Goal: Transaction & Acquisition: Purchase product/service

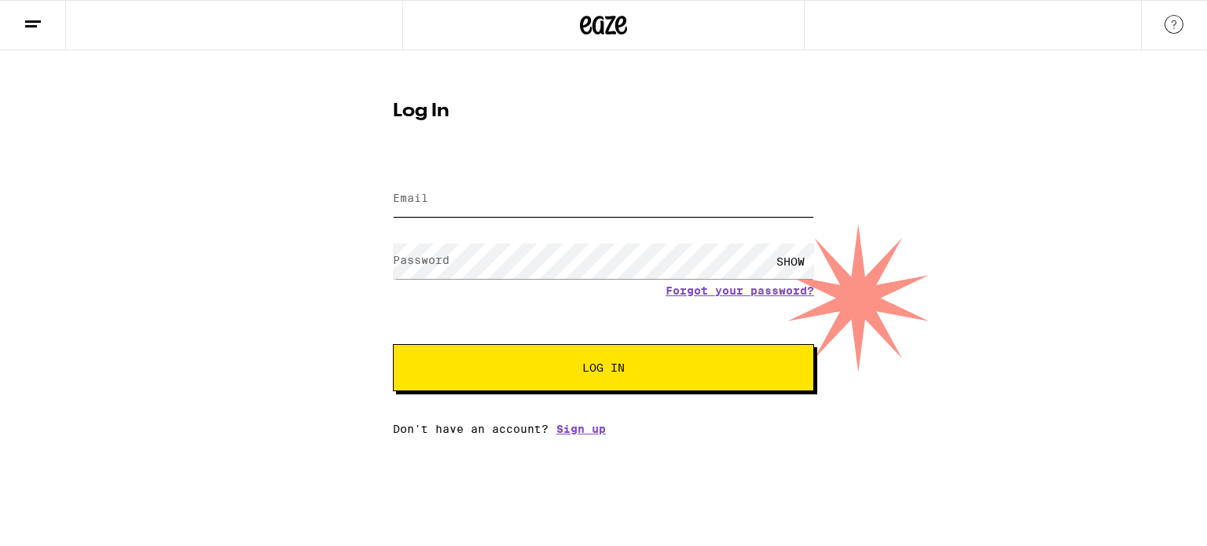
click at [538, 214] on input "Email" at bounding box center [603, 199] width 421 height 35
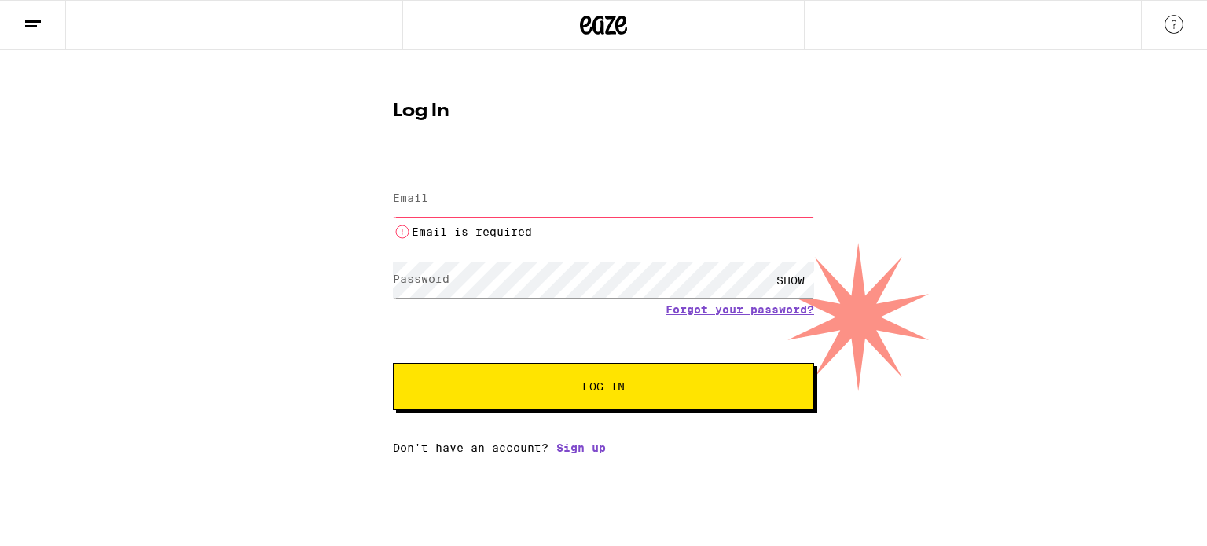
type input "sanjilp@gmail.com"
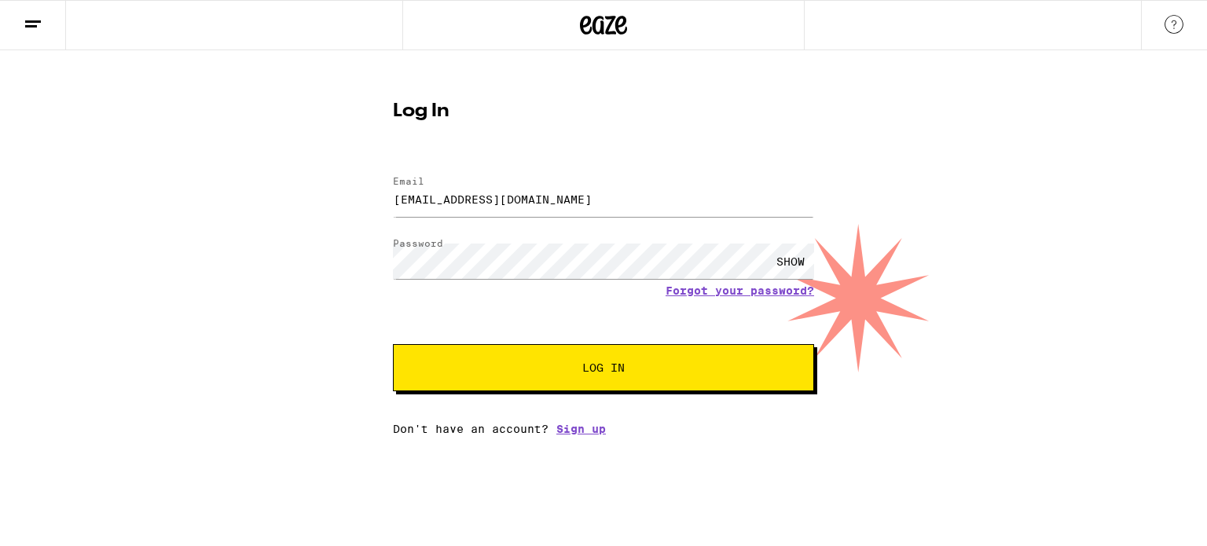
click at [553, 352] on button "Log In" at bounding box center [603, 367] width 421 height 47
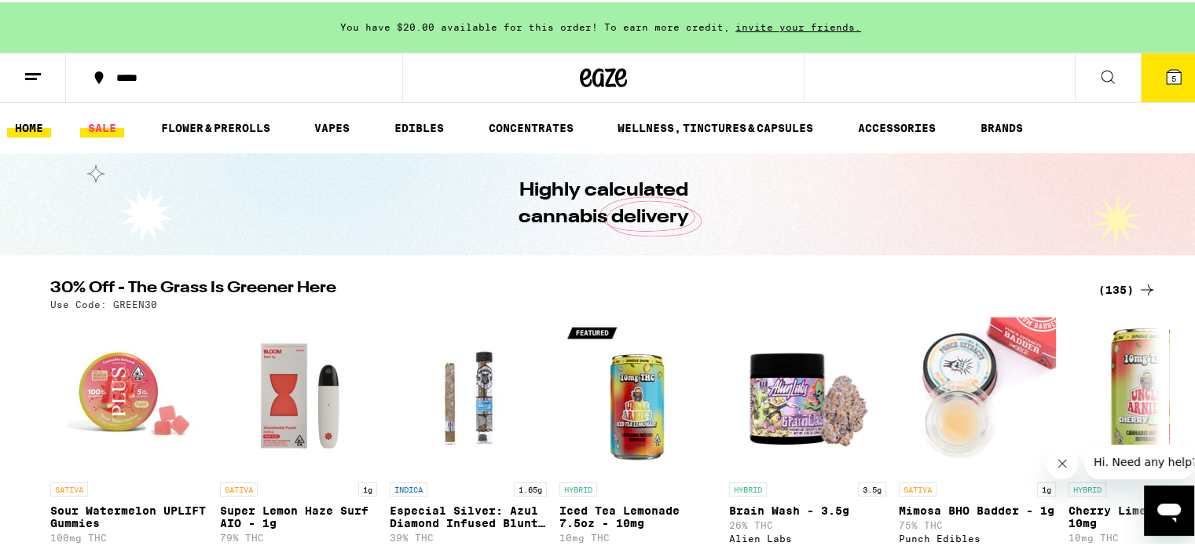
click at [95, 128] on link "SALE" at bounding box center [102, 125] width 44 height 19
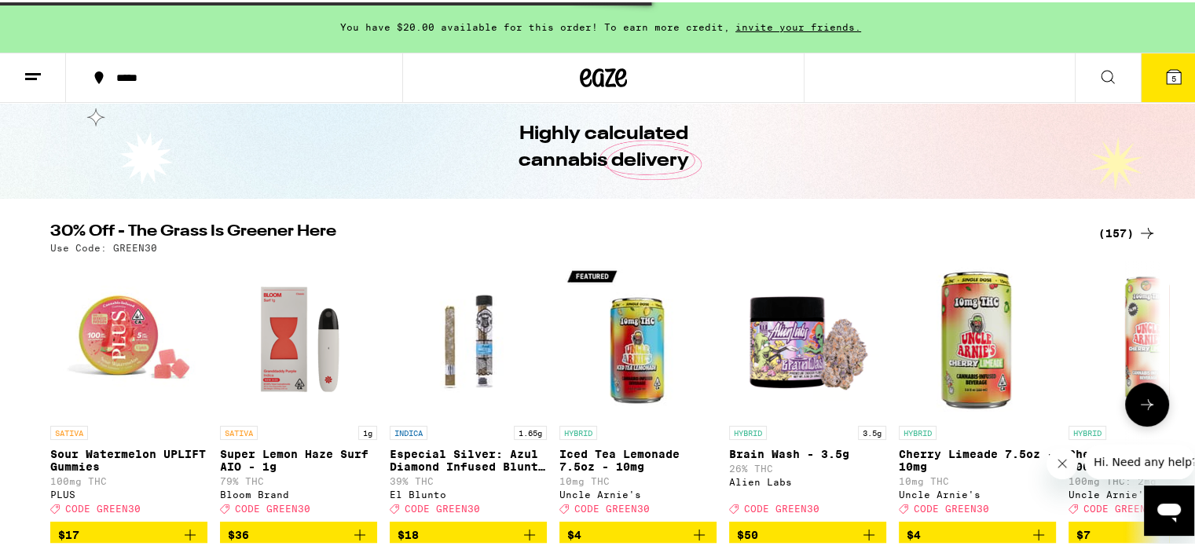
scroll to position [79, 0]
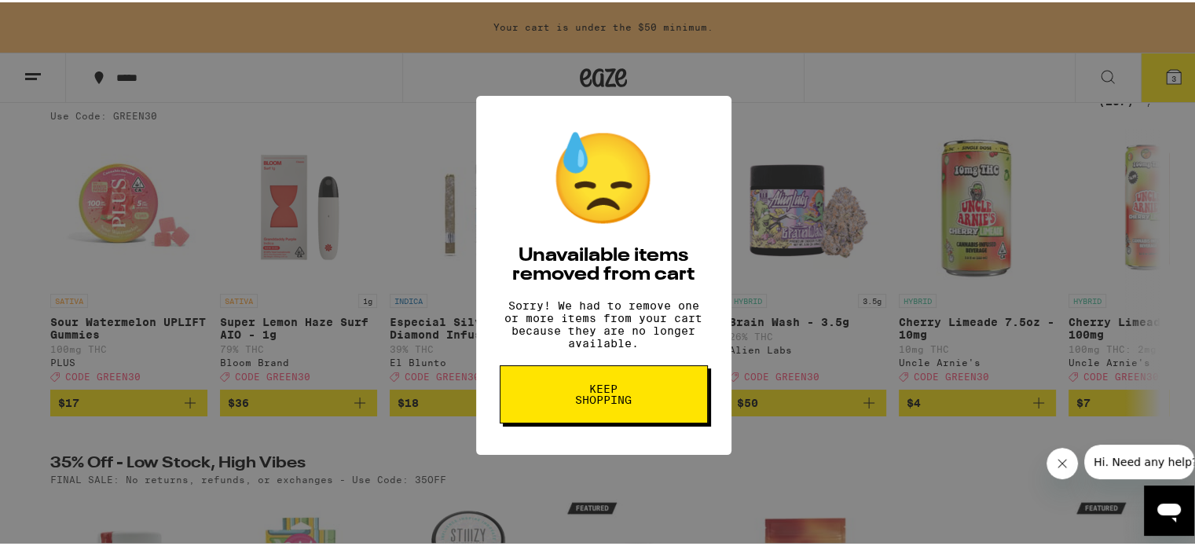
scroll to position [180, 0]
click at [581, 417] on button "Keep Shopping" at bounding box center [604, 392] width 208 height 58
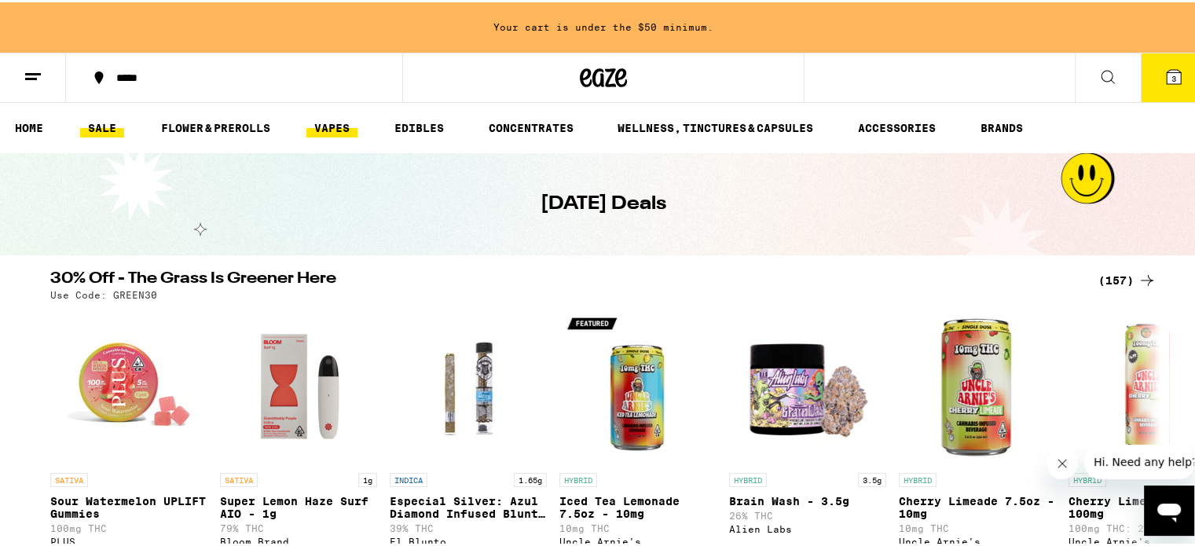
click at [338, 132] on link "VAPES" at bounding box center [331, 125] width 51 height 19
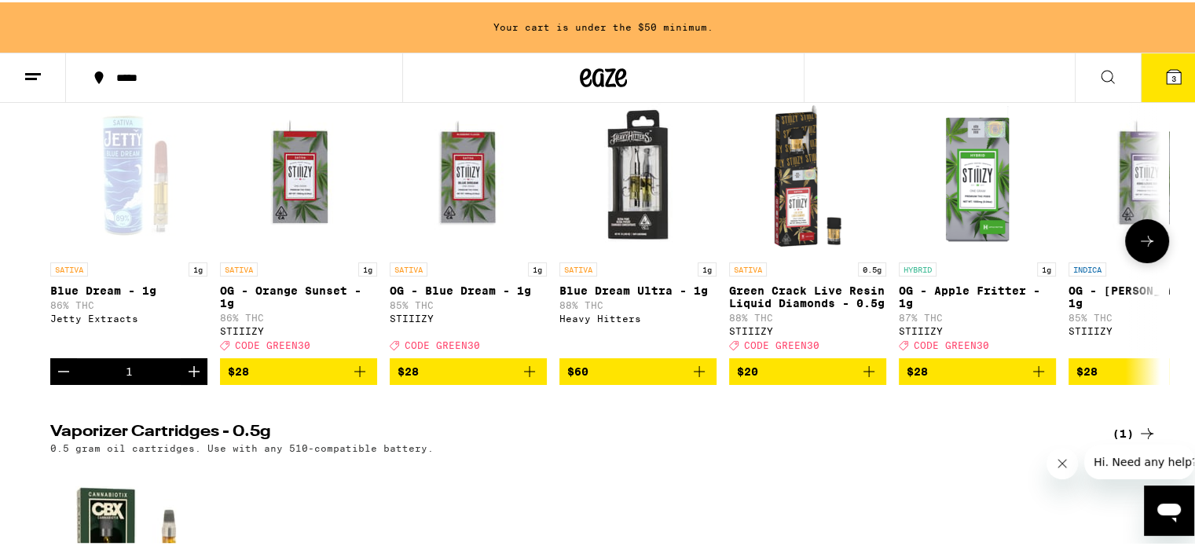
scroll to position [209, 0]
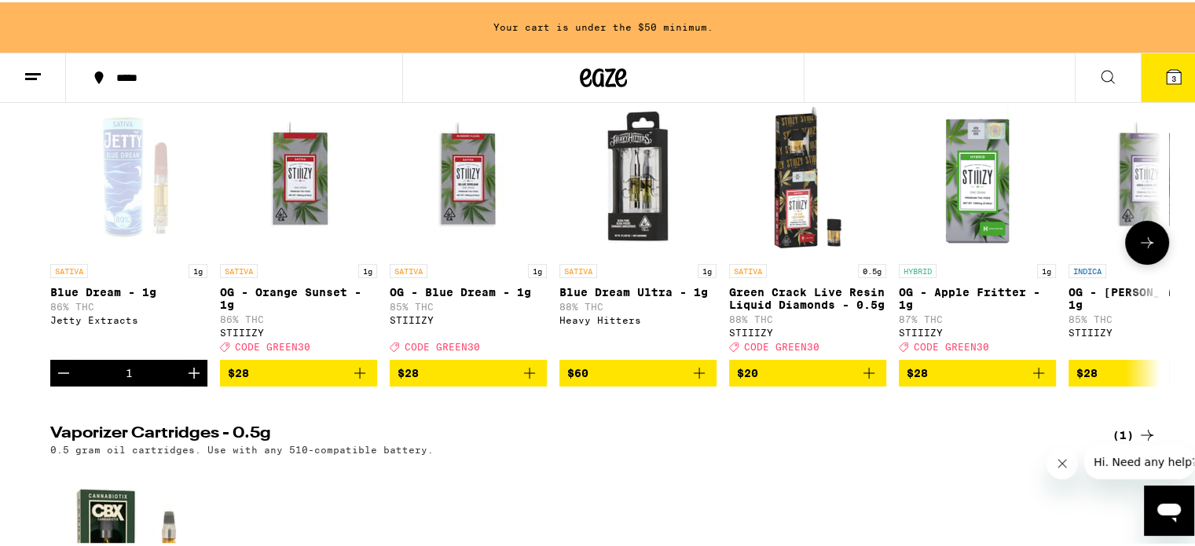
click at [571, 265] on p "SATIVA" at bounding box center [578, 269] width 38 height 14
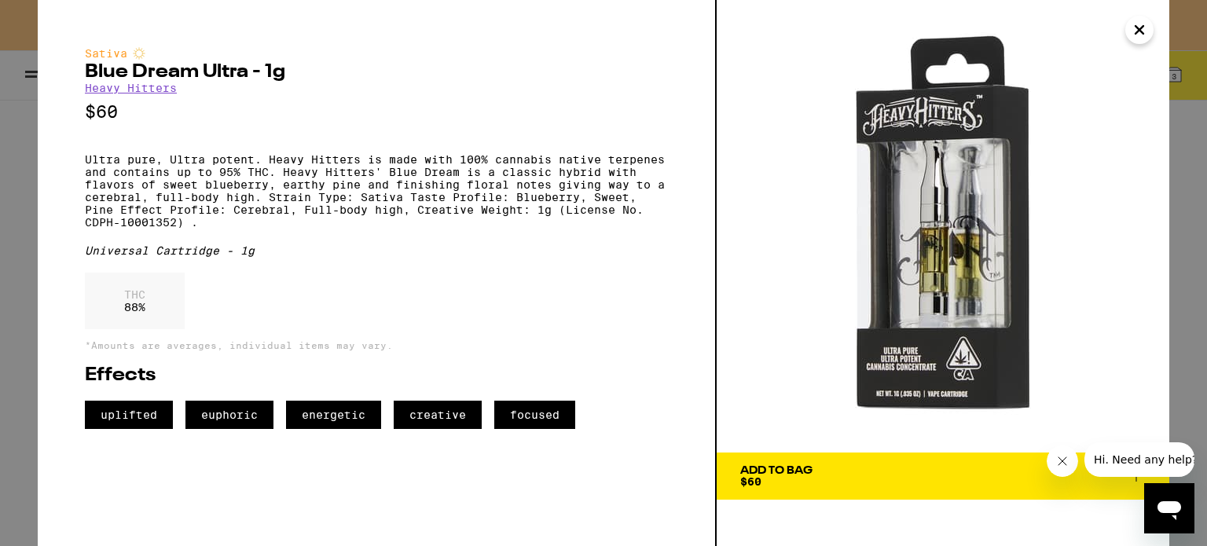
click at [1136, 32] on icon "Close" at bounding box center [1139, 30] width 8 height 8
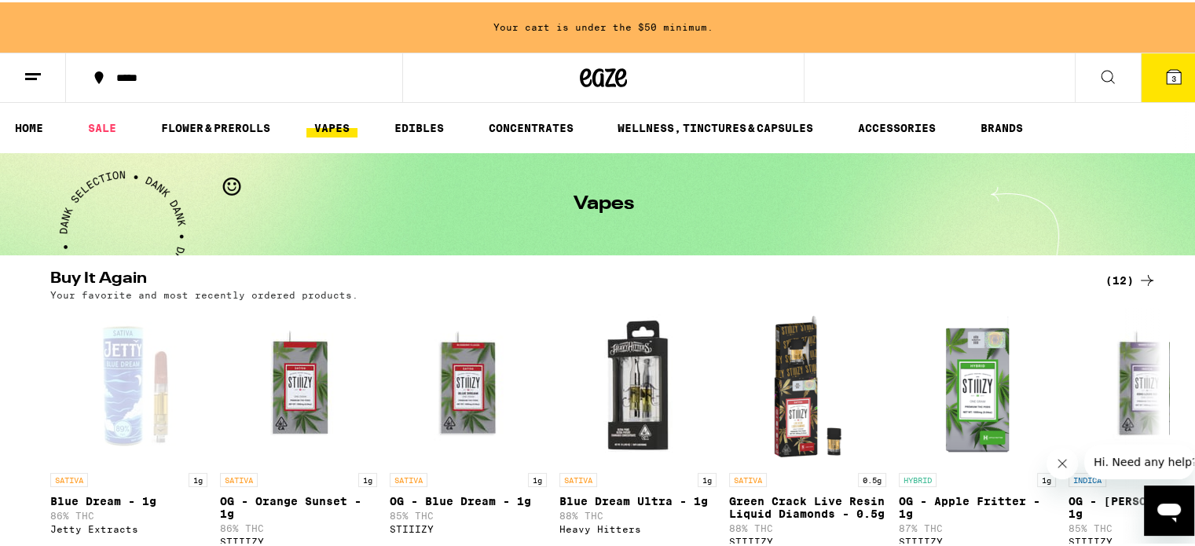
click at [1165, 78] on icon at bounding box center [1174, 74] width 19 height 19
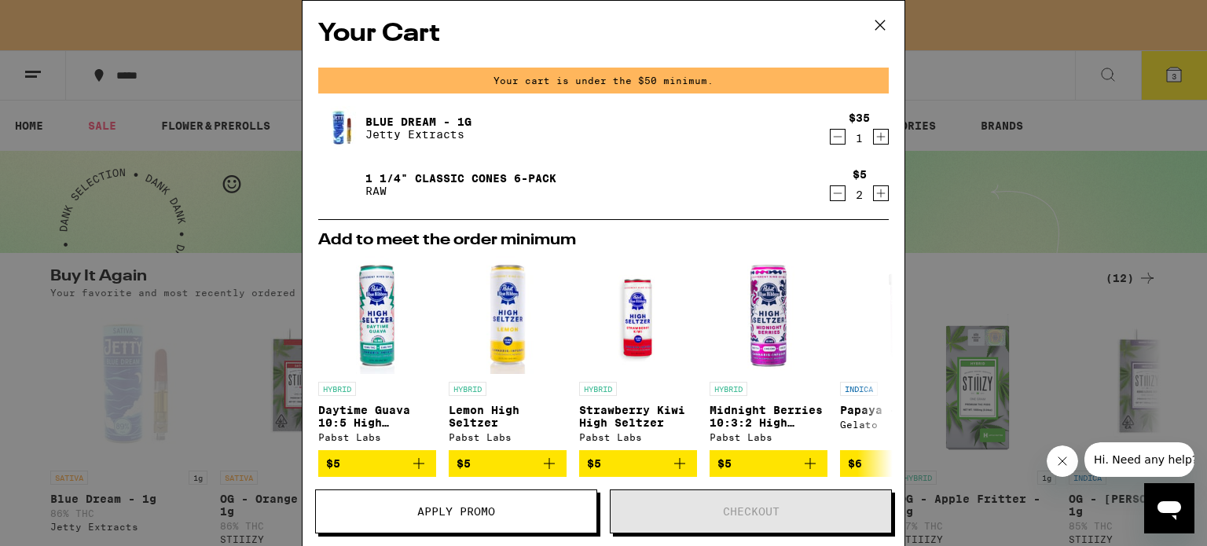
click at [883, 20] on icon at bounding box center [880, 25] width 24 height 24
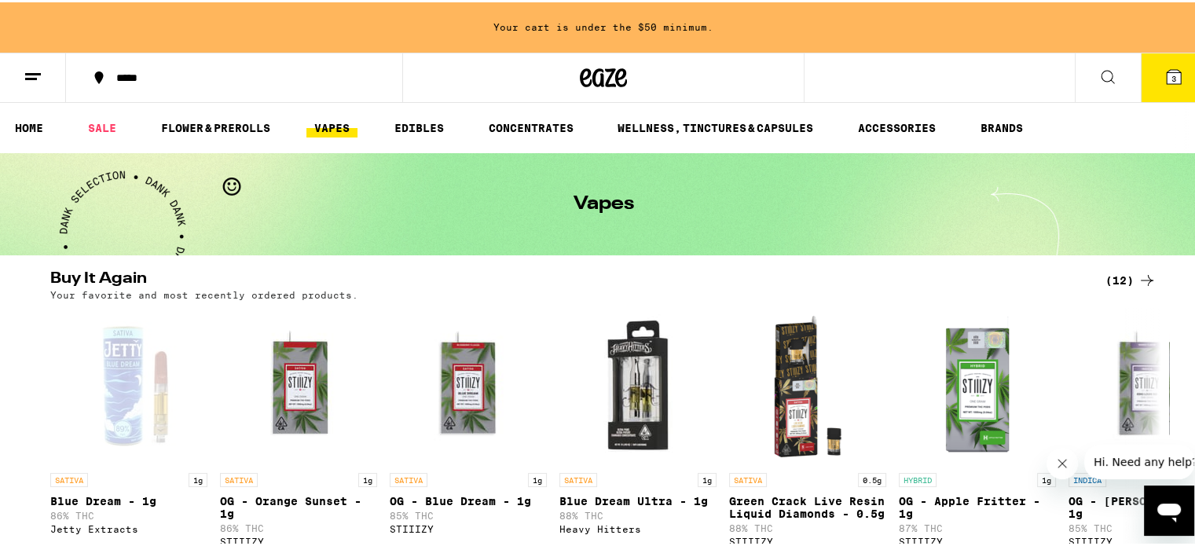
click at [35, 77] on icon at bounding box center [33, 74] width 19 height 19
